Goal: Information Seeking & Learning: Check status

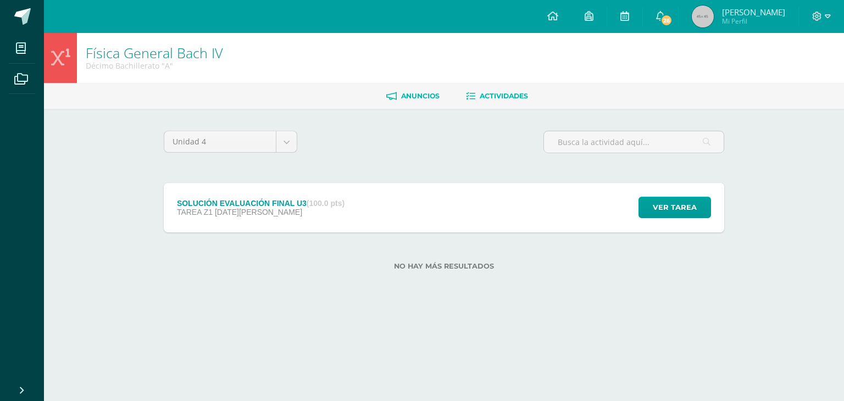
click at [424, 93] on span "Anuncios" at bounding box center [420, 96] width 38 height 8
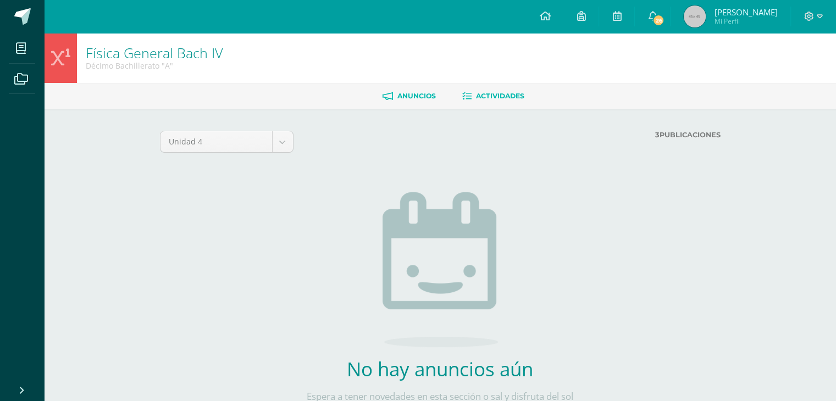
click at [498, 95] on span "Actividades" at bounding box center [500, 96] width 48 height 8
click at [747, 7] on span "[PERSON_NAME]" at bounding box center [745, 12] width 63 height 11
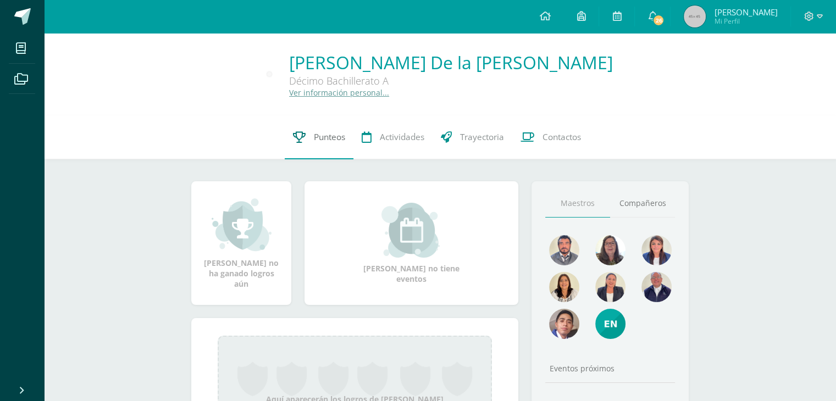
click at [324, 134] on span "Punteos" at bounding box center [329, 137] width 31 height 12
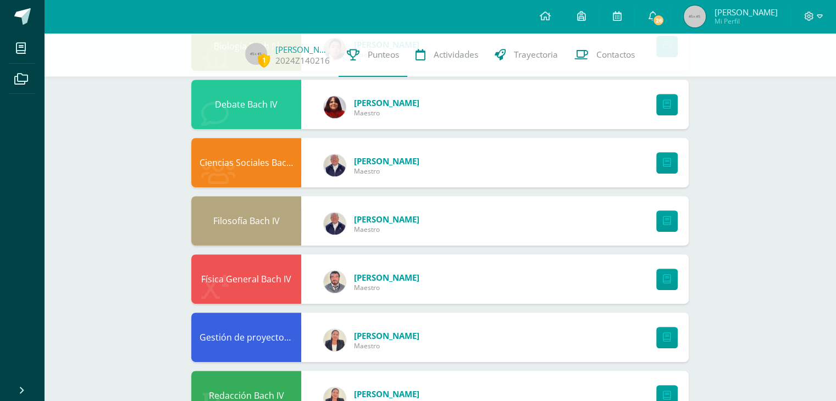
scroll to position [522, 0]
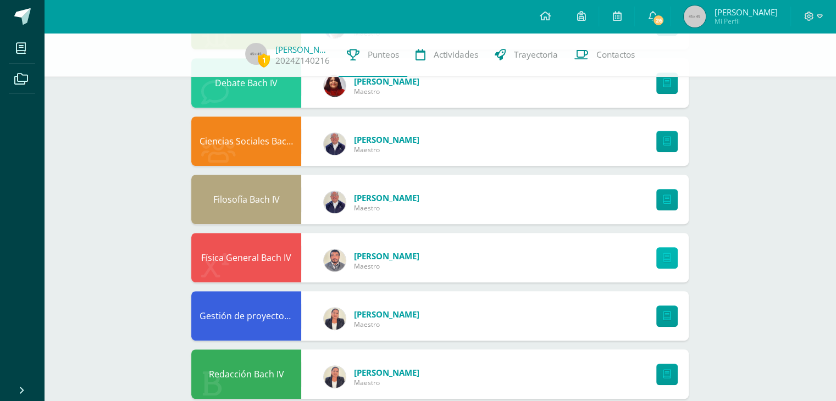
click at [664, 252] on link at bounding box center [666, 257] width 21 height 21
